Goal: Find specific page/section: Find specific page/section

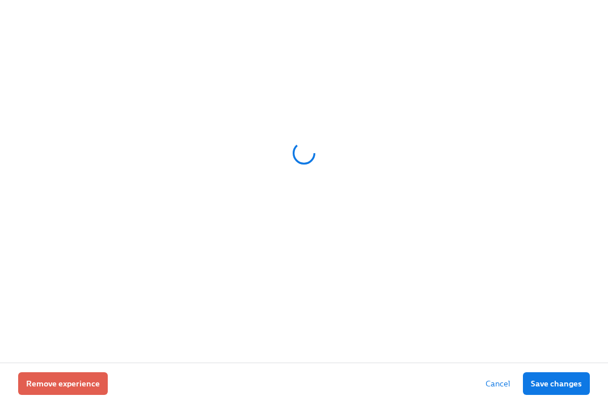
drag, startPoint x: 611, startPoint y: 104, endPoint x: 611, endPoint y: 121, distance: 17.6
click at [608, 123] on div at bounding box center [304, 181] width 608 height 362
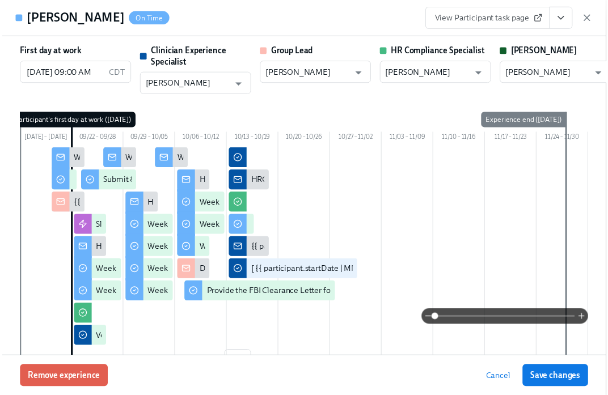
scroll to position [0, 15582]
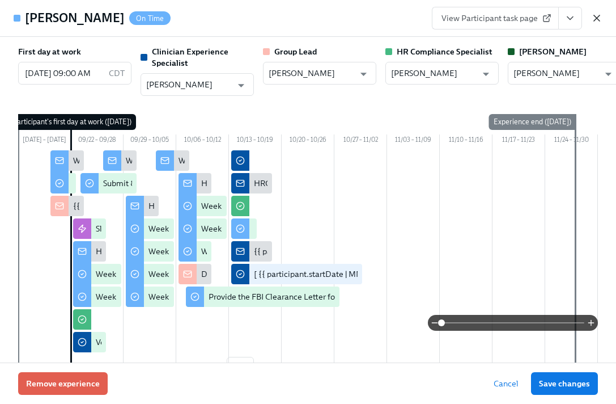
click at [599, 15] on icon "button" at bounding box center [597, 18] width 6 height 6
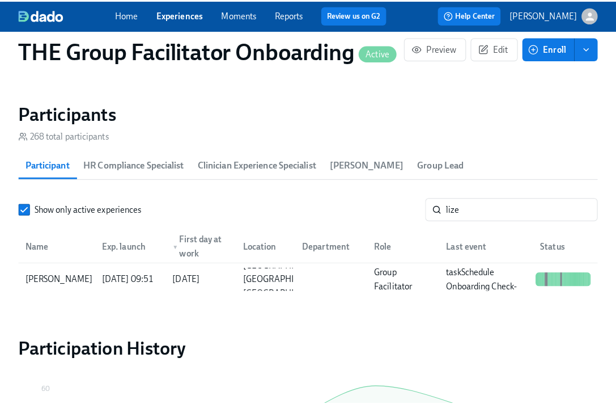
scroll to position [954, 0]
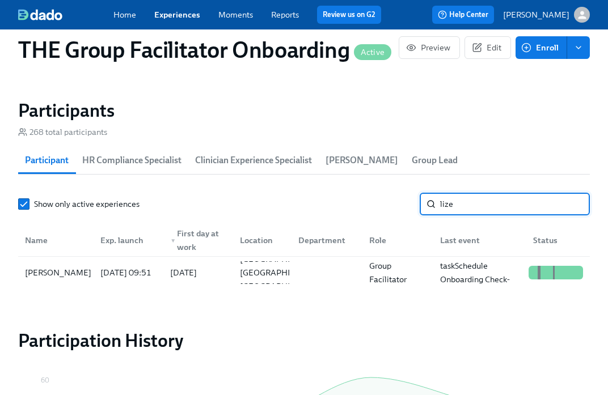
click at [514, 201] on input "lize" at bounding box center [515, 204] width 150 height 23
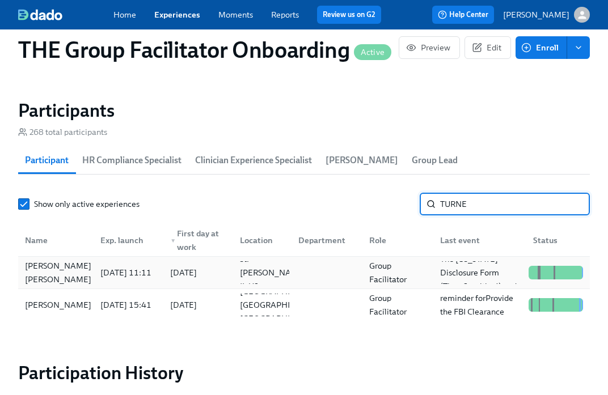
click at [73, 276] on div "[PERSON_NAME] [PERSON_NAME]" at bounding box center [57, 272] width 75 height 27
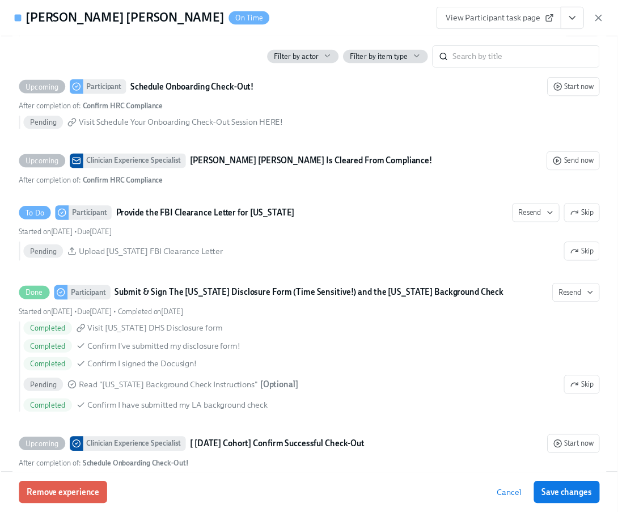
scroll to position [0, 16608]
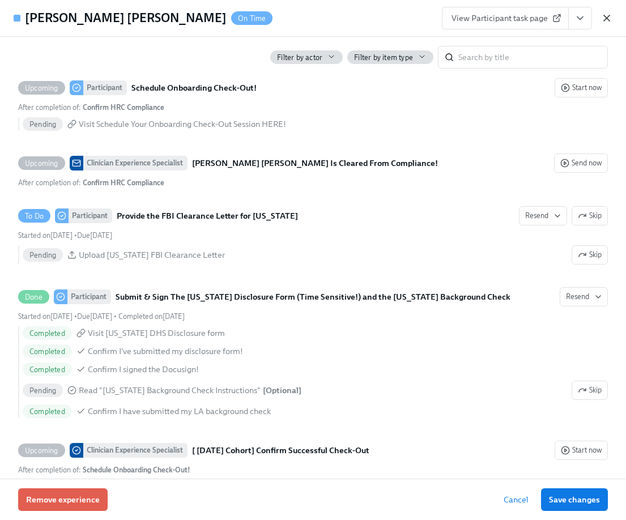
click at [609, 15] on icon "button" at bounding box center [607, 18] width 6 height 6
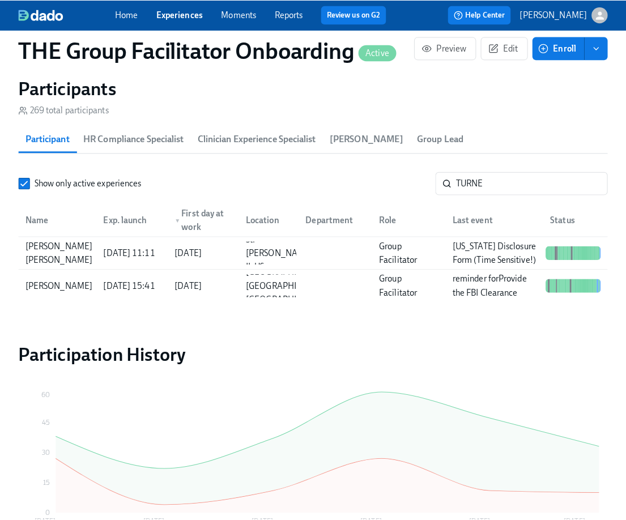
scroll to position [0, 16599]
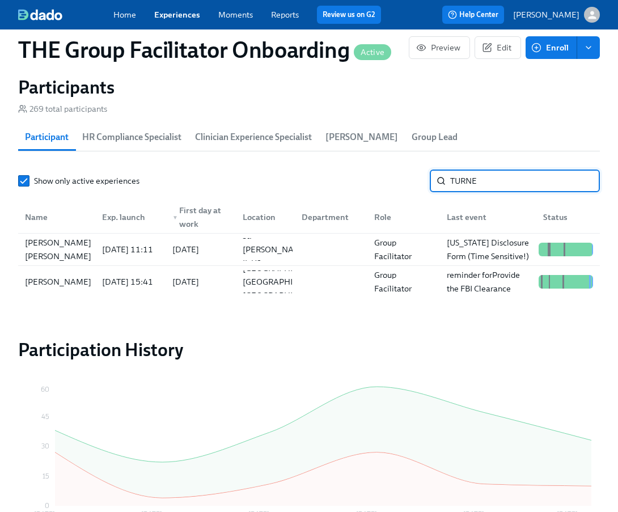
click at [477, 183] on input "TURNE" at bounding box center [525, 181] width 150 height 23
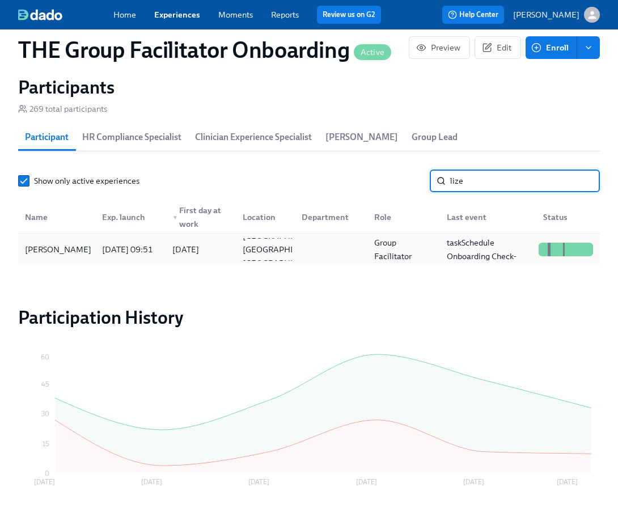
type input "lize"
click at [67, 251] on div "[PERSON_NAME]" at bounding box center [57, 250] width 75 height 14
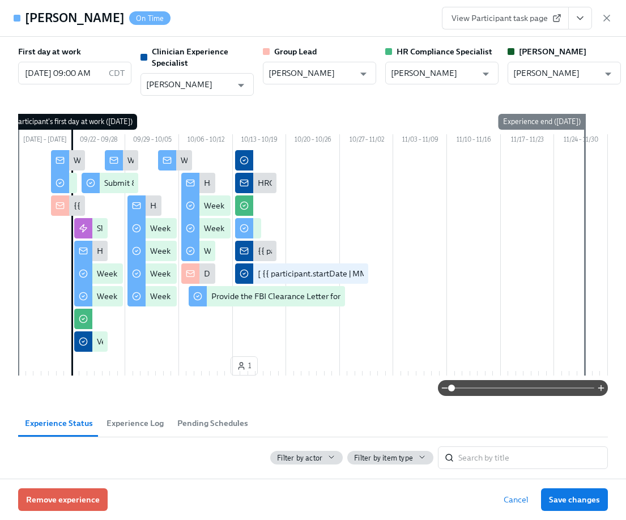
click at [586, 15] on button "View task page" at bounding box center [581, 18] width 24 height 23
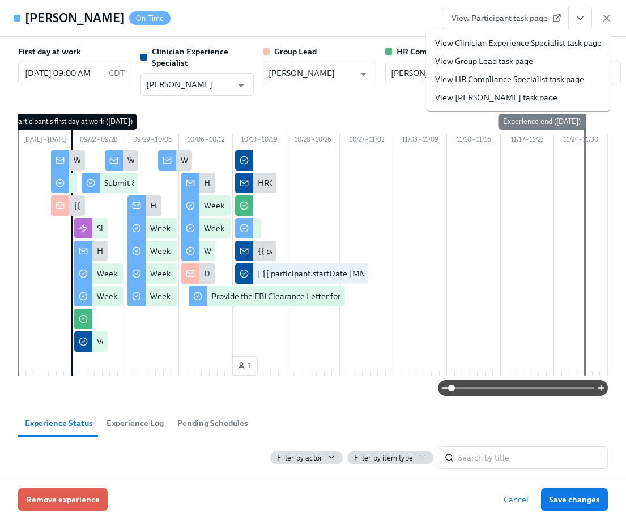
click at [568, 40] on link "View Clinician Experience Specialist task page" at bounding box center [518, 42] width 167 height 11
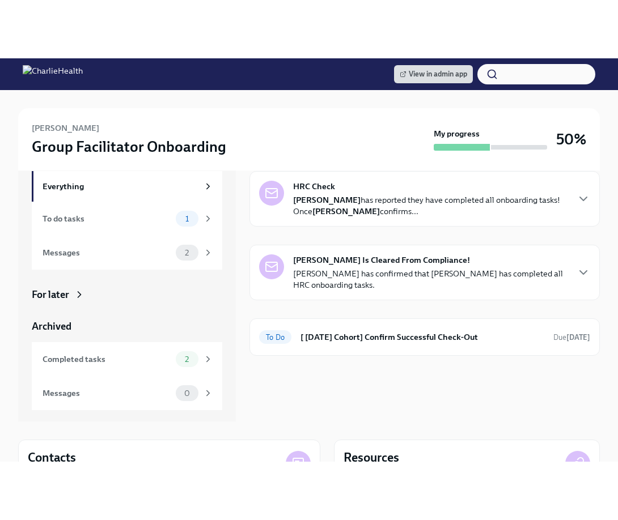
scroll to position [166, 0]
